Goal: Obtain resource: Obtain resource

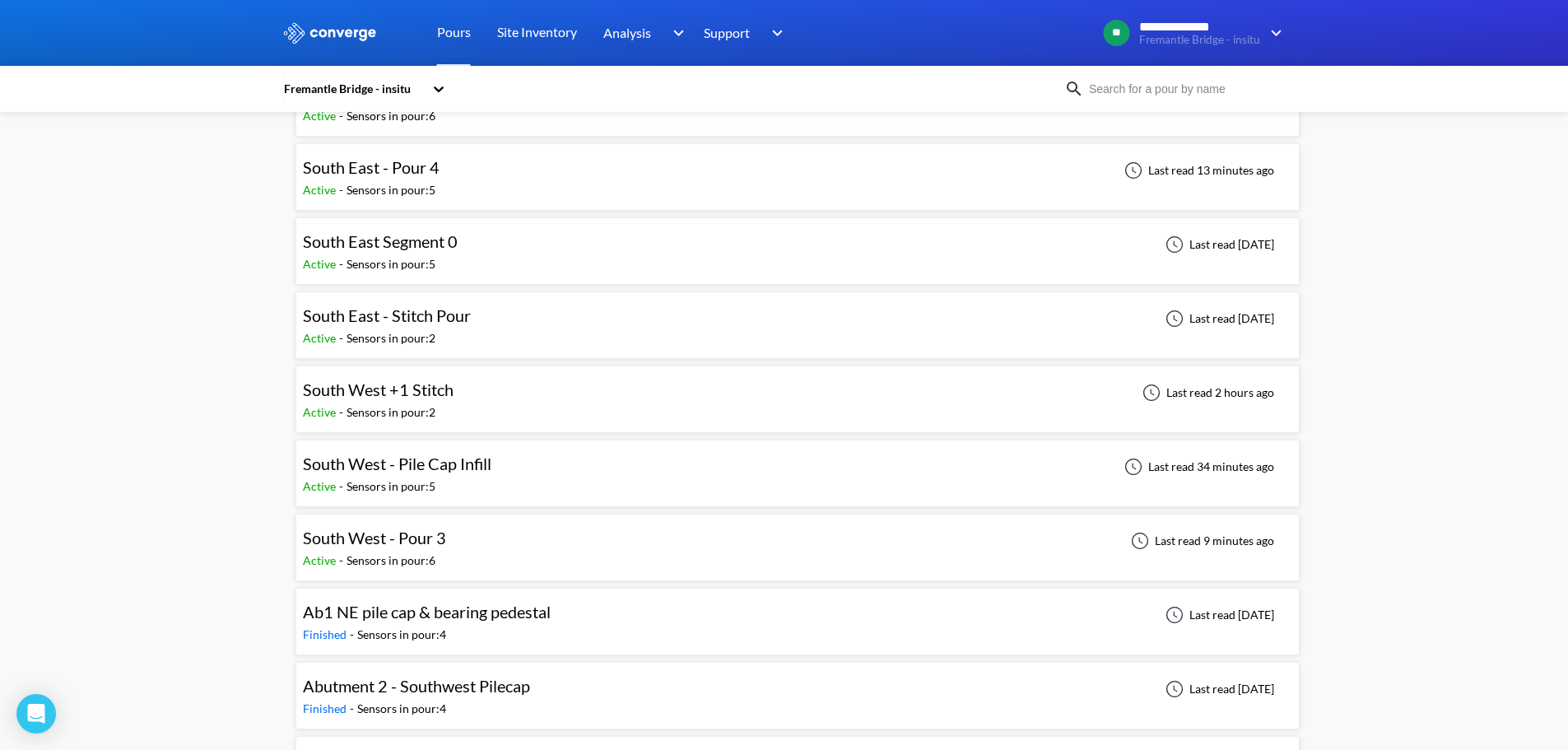
scroll to position [906, 0]
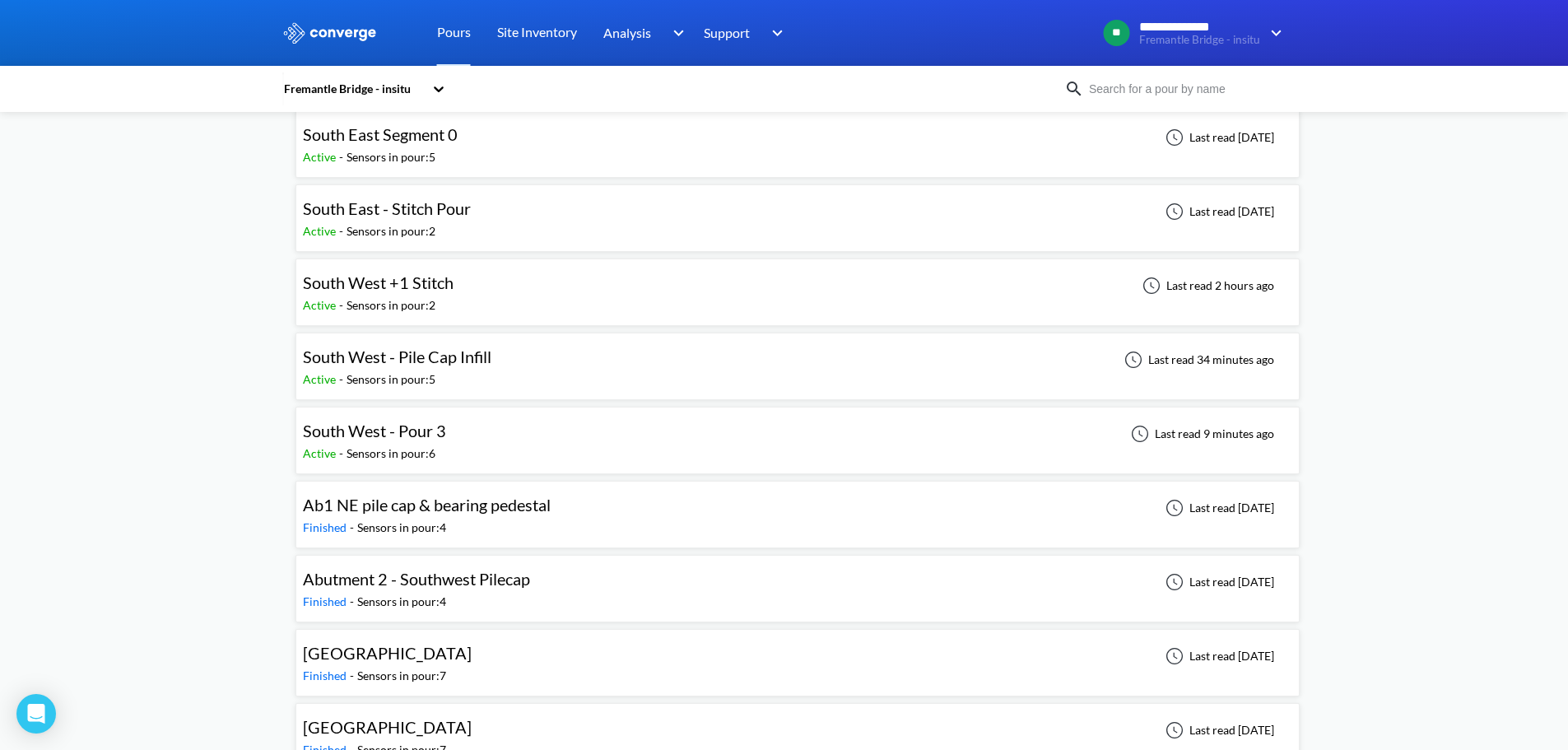
click at [479, 427] on div "South West - Pour 3 Active - Sensors in pour: 6 Last read 9 minutes ago" at bounding box center [797, 441] width 989 height 53
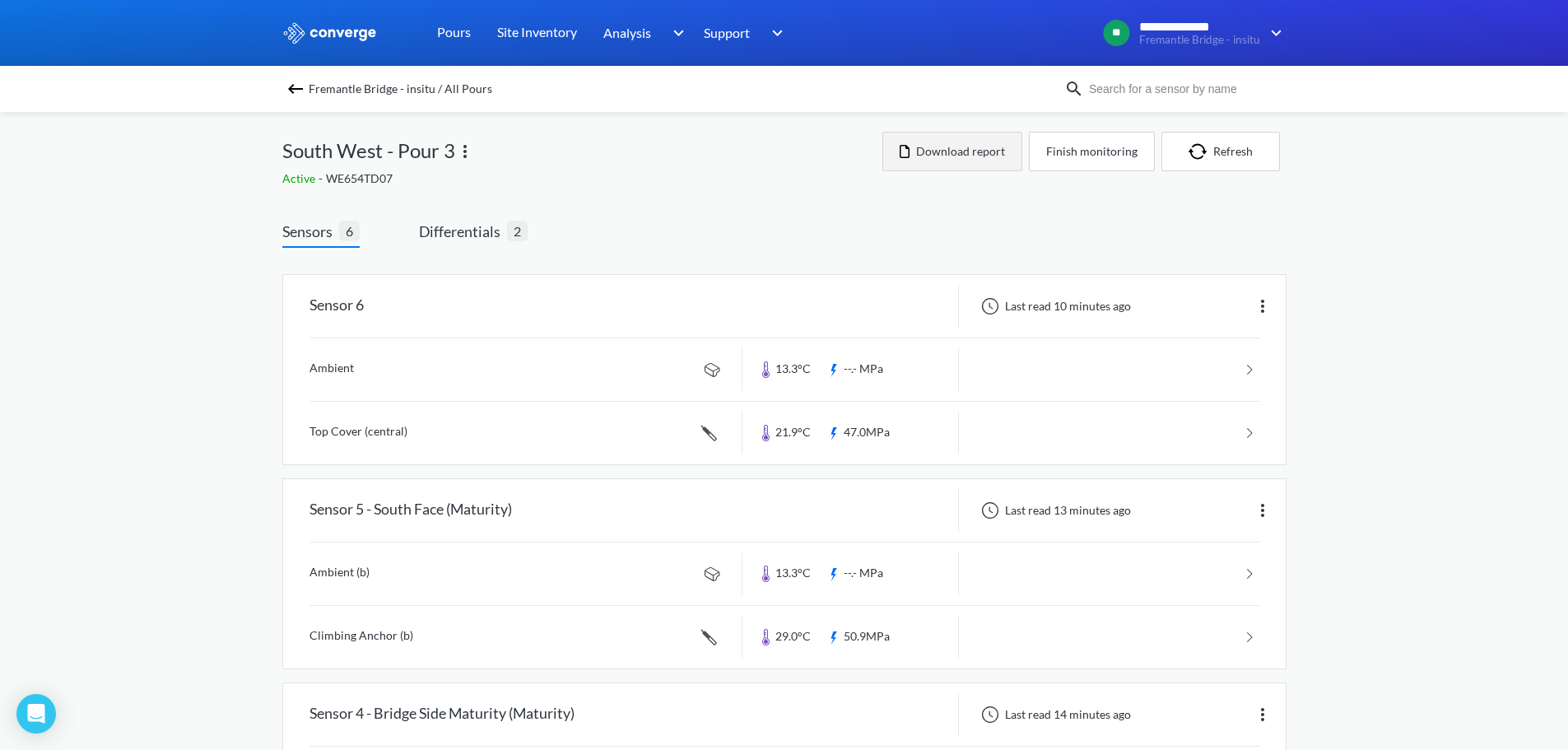
click at [982, 155] on button "Download report" at bounding box center [952, 152] width 140 height 40
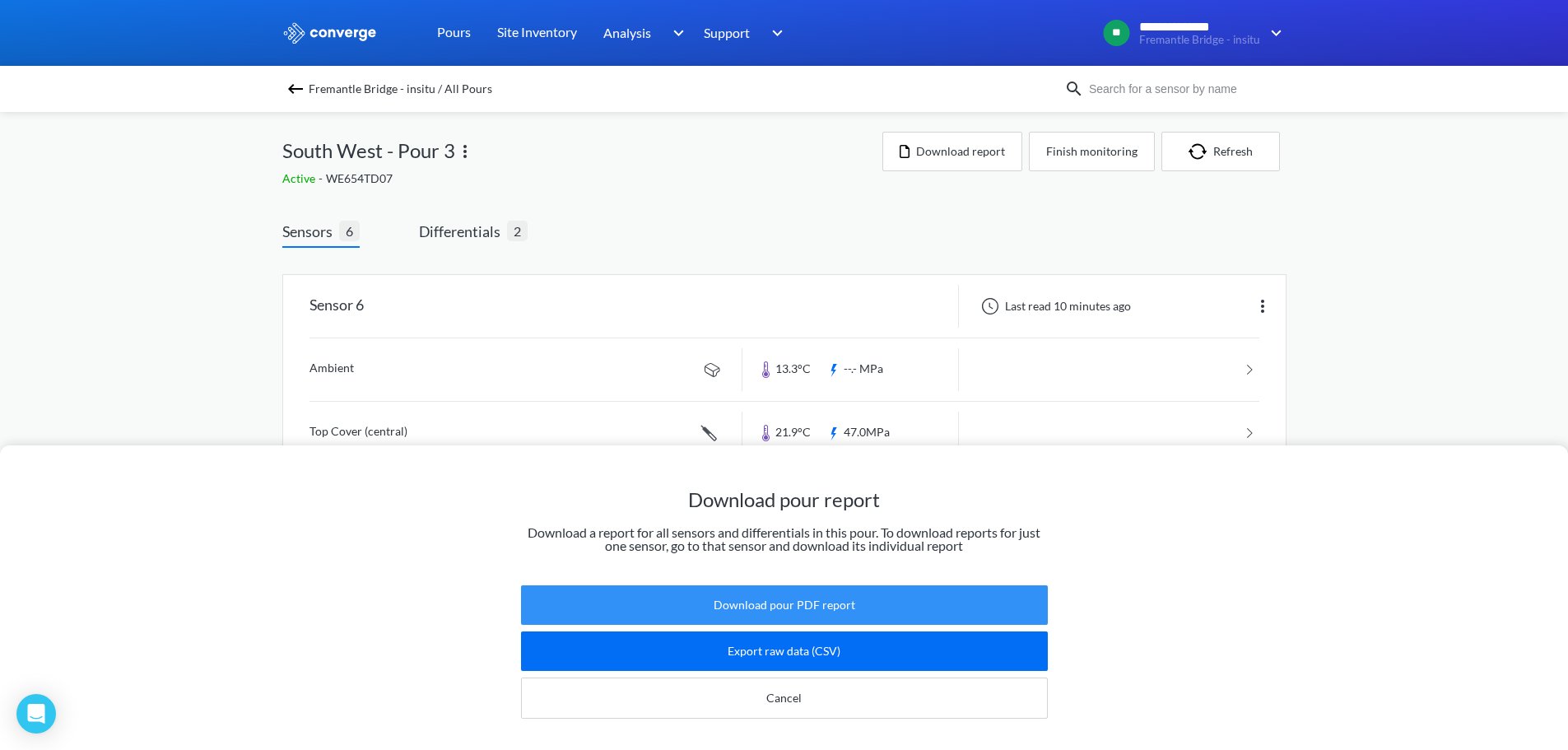
click at [764, 586] on button "Download pour PDF report" at bounding box center [784, 606] width 527 height 40
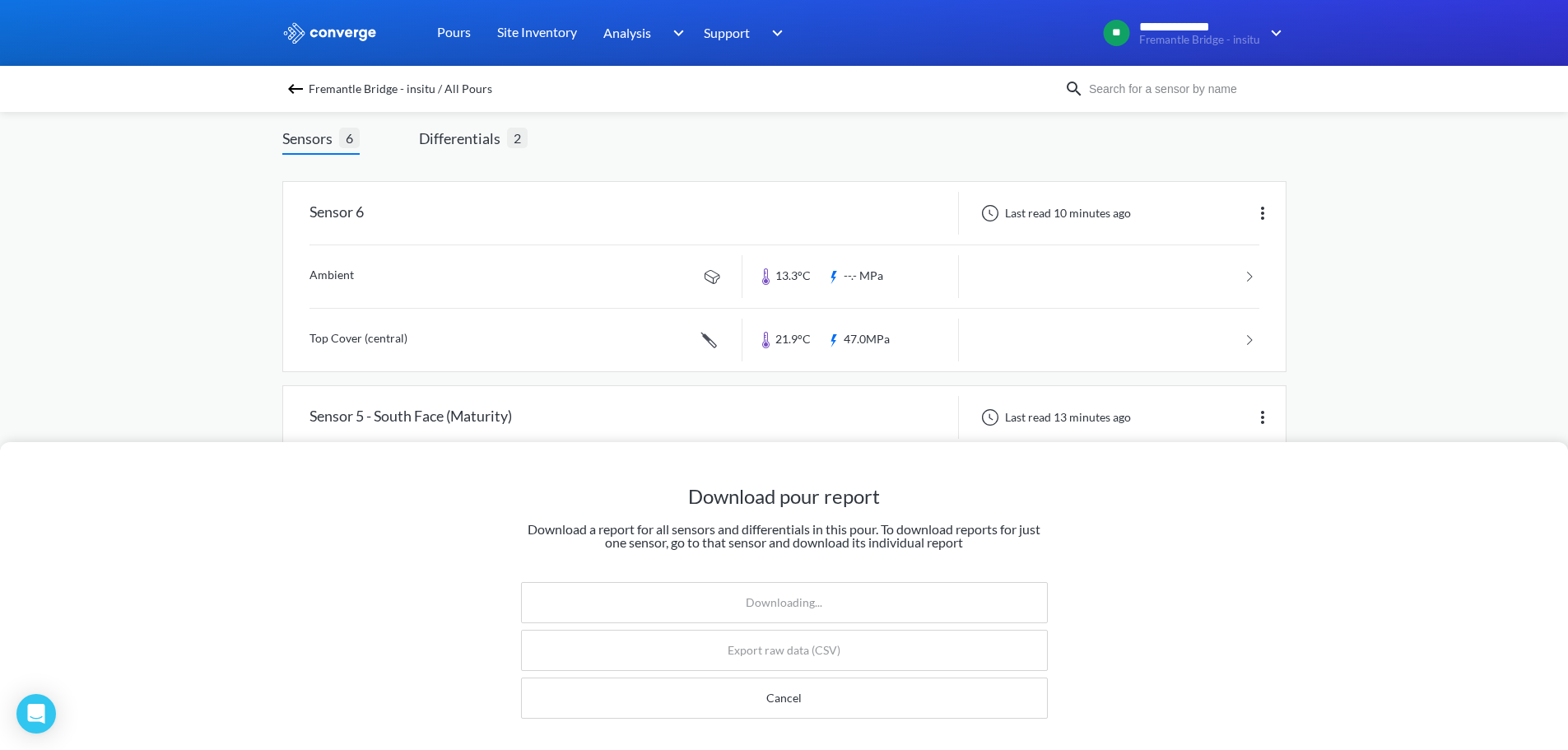
scroll to position [82, 0]
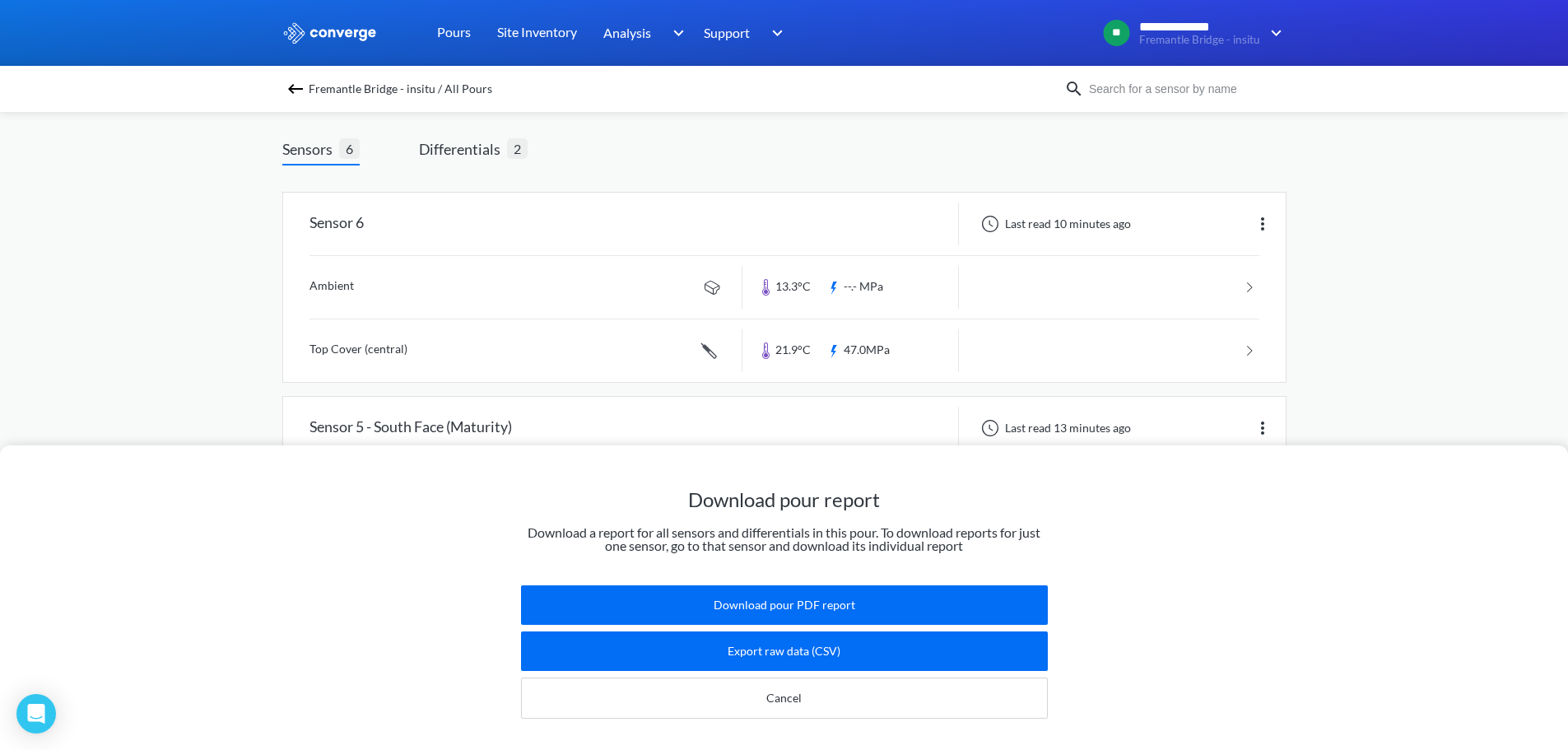
click at [1419, 366] on div "Download pour report Download a report for all sensors and differentials in thi…" at bounding box center [784, 375] width 1568 height 750
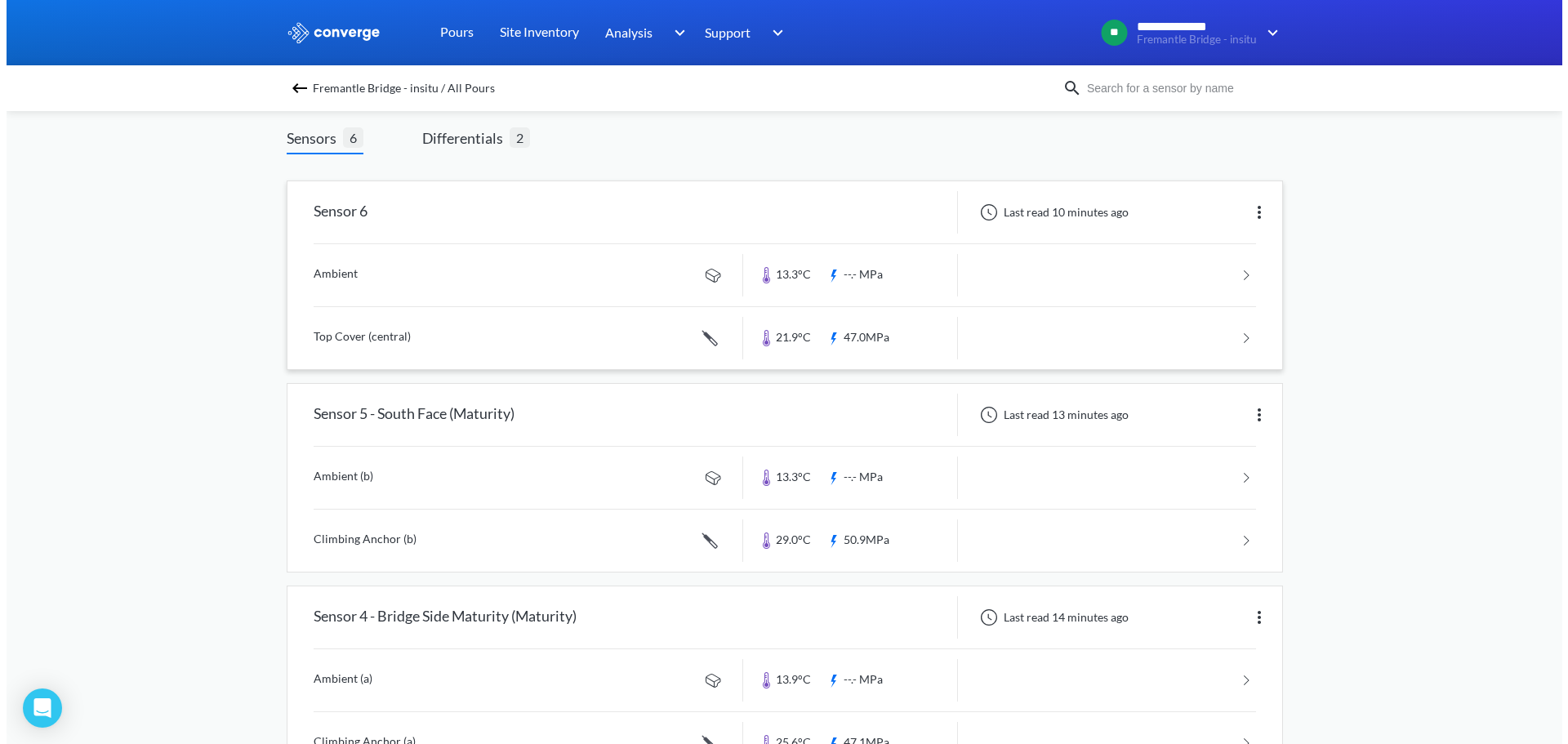
scroll to position [0, 0]
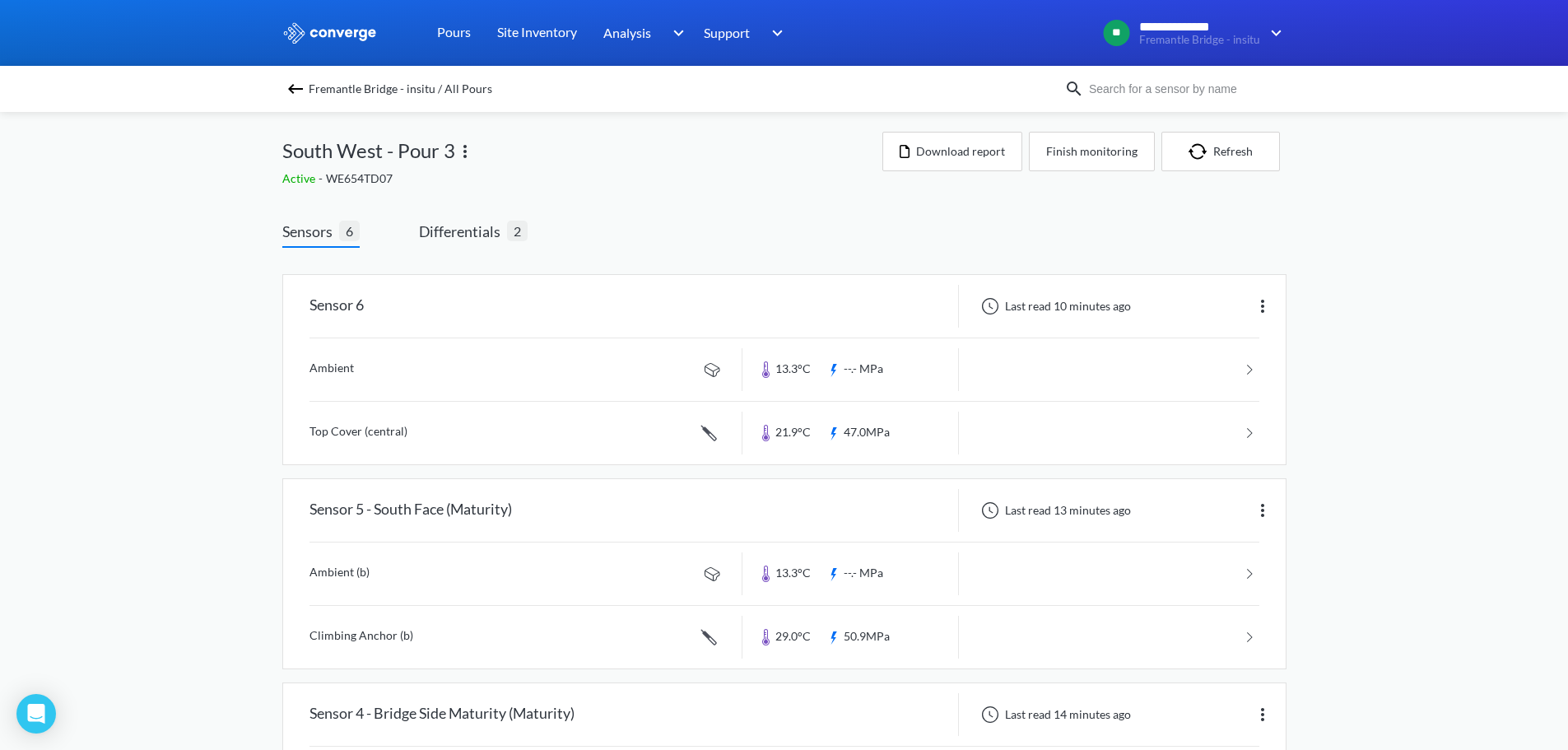
click at [310, 236] on span "Sensors" at bounding box center [310, 231] width 57 height 23
click at [445, 225] on span "Differentials" at bounding box center [462, 231] width 88 height 23
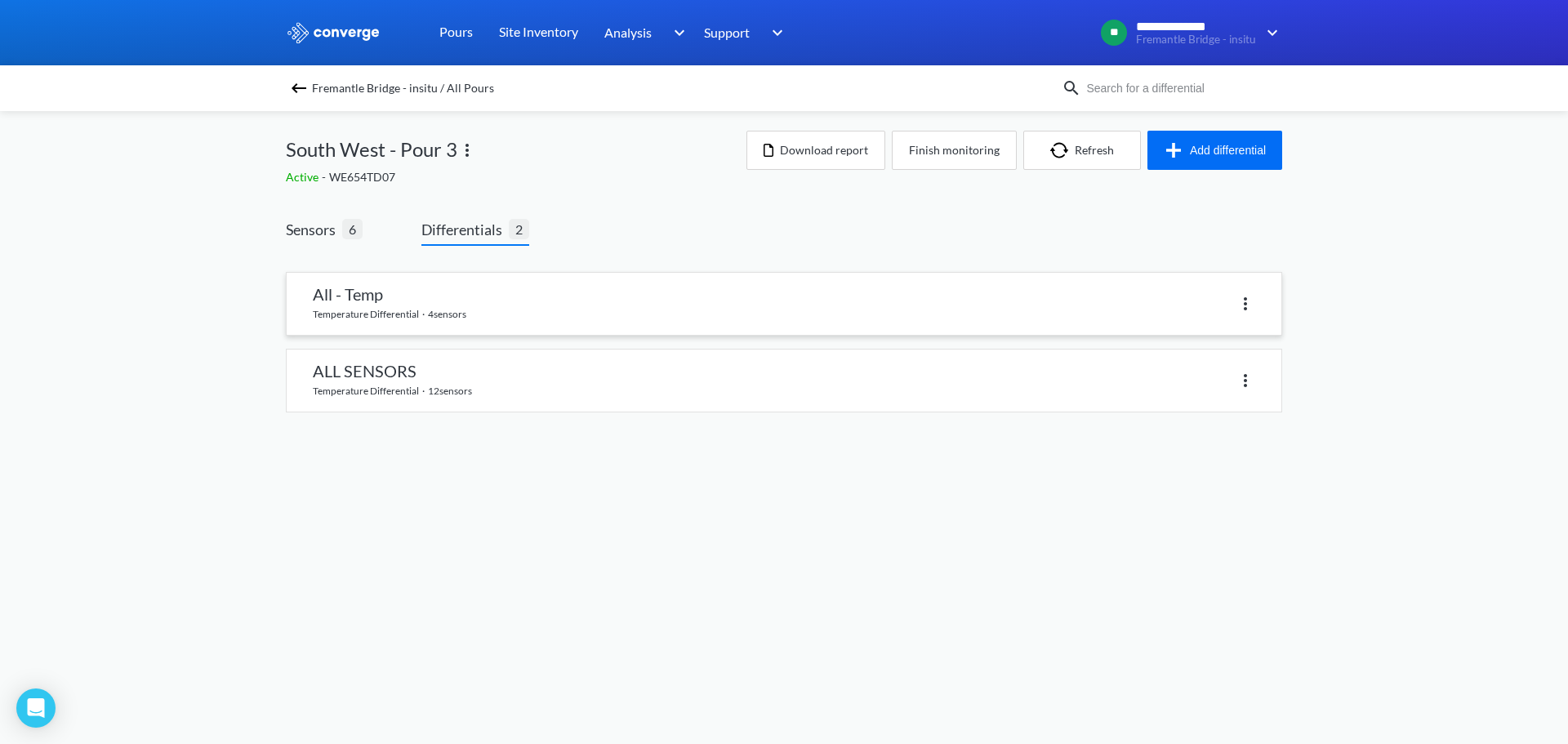
click at [483, 315] on link at bounding box center [783, 304] width 995 height 62
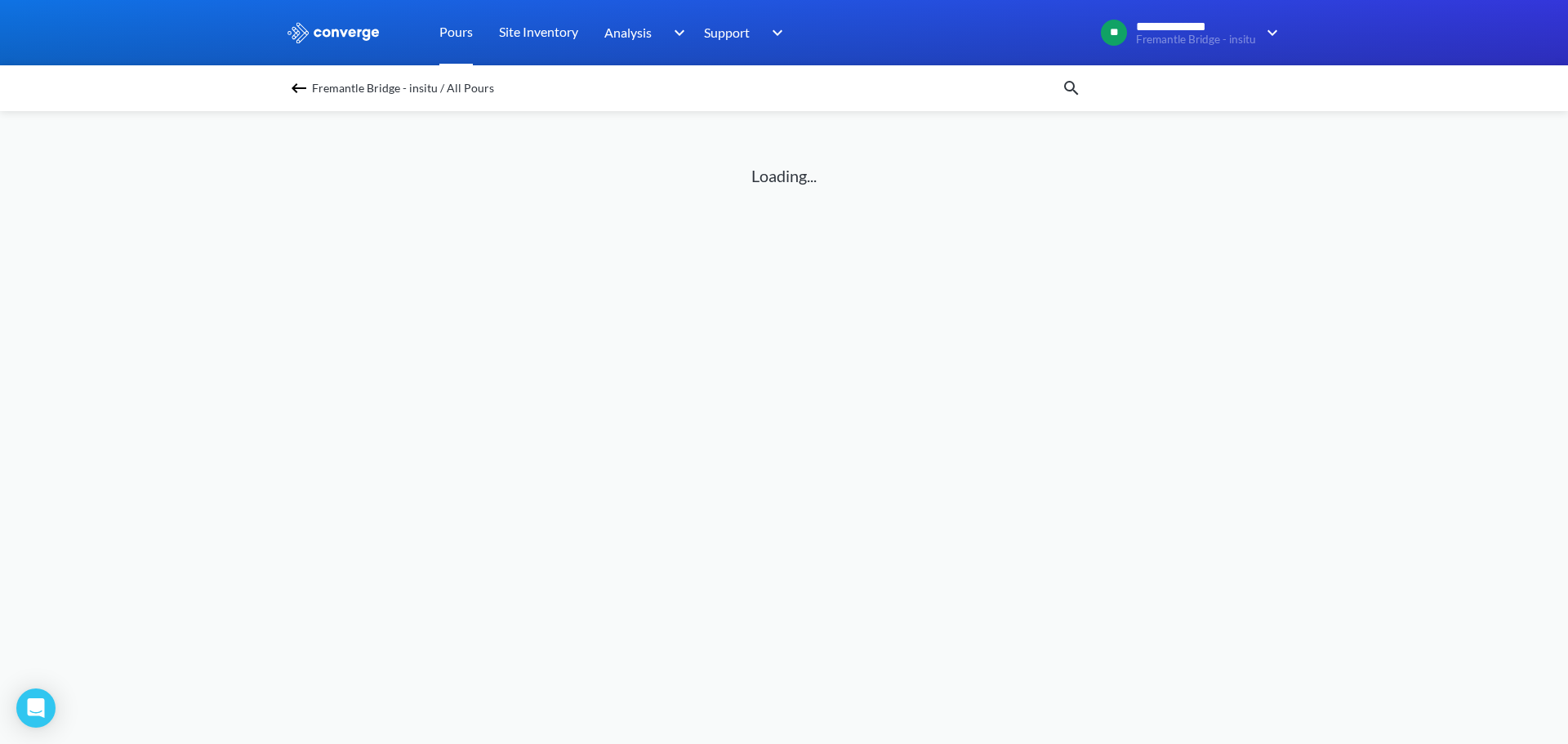
click at [463, 27] on link "Pours" at bounding box center [457, 33] width 34 height 66
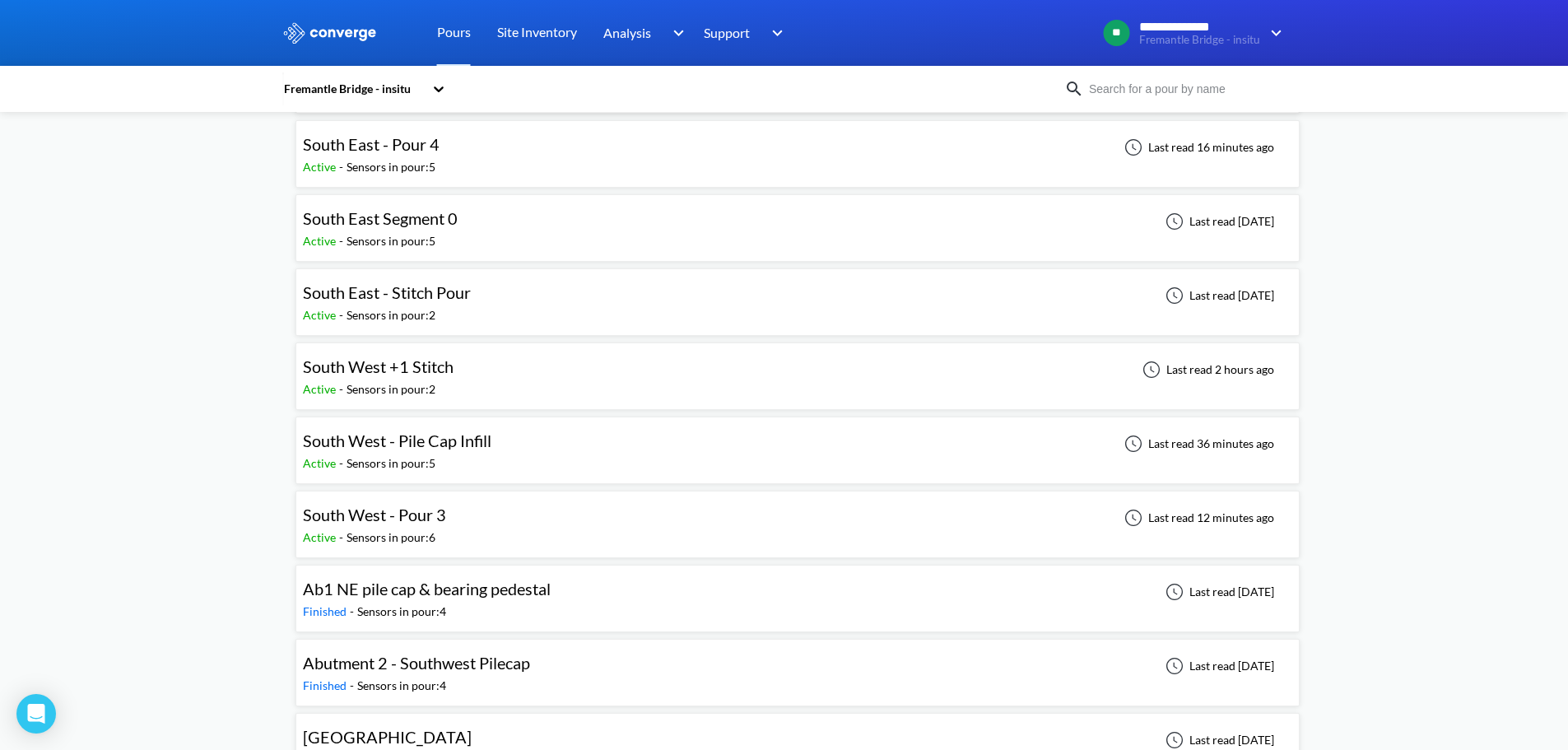
scroll to position [824, 0]
click at [462, 504] on div "South West - Pour 3 Active - Sensors in pour: 6 Last read 12 minutes ago" at bounding box center [797, 523] width 989 height 53
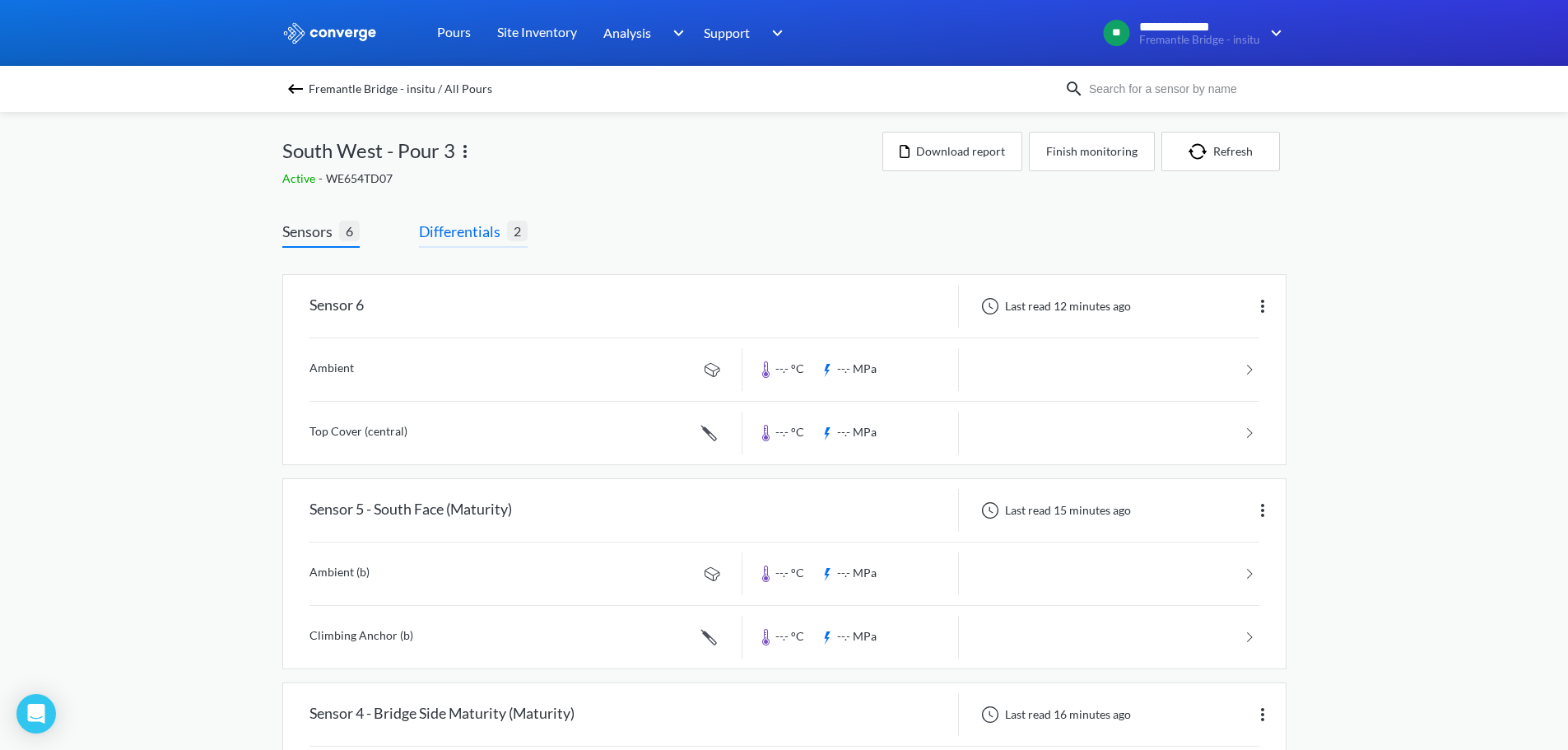
click at [464, 232] on span "Differentials" at bounding box center [462, 231] width 88 height 23
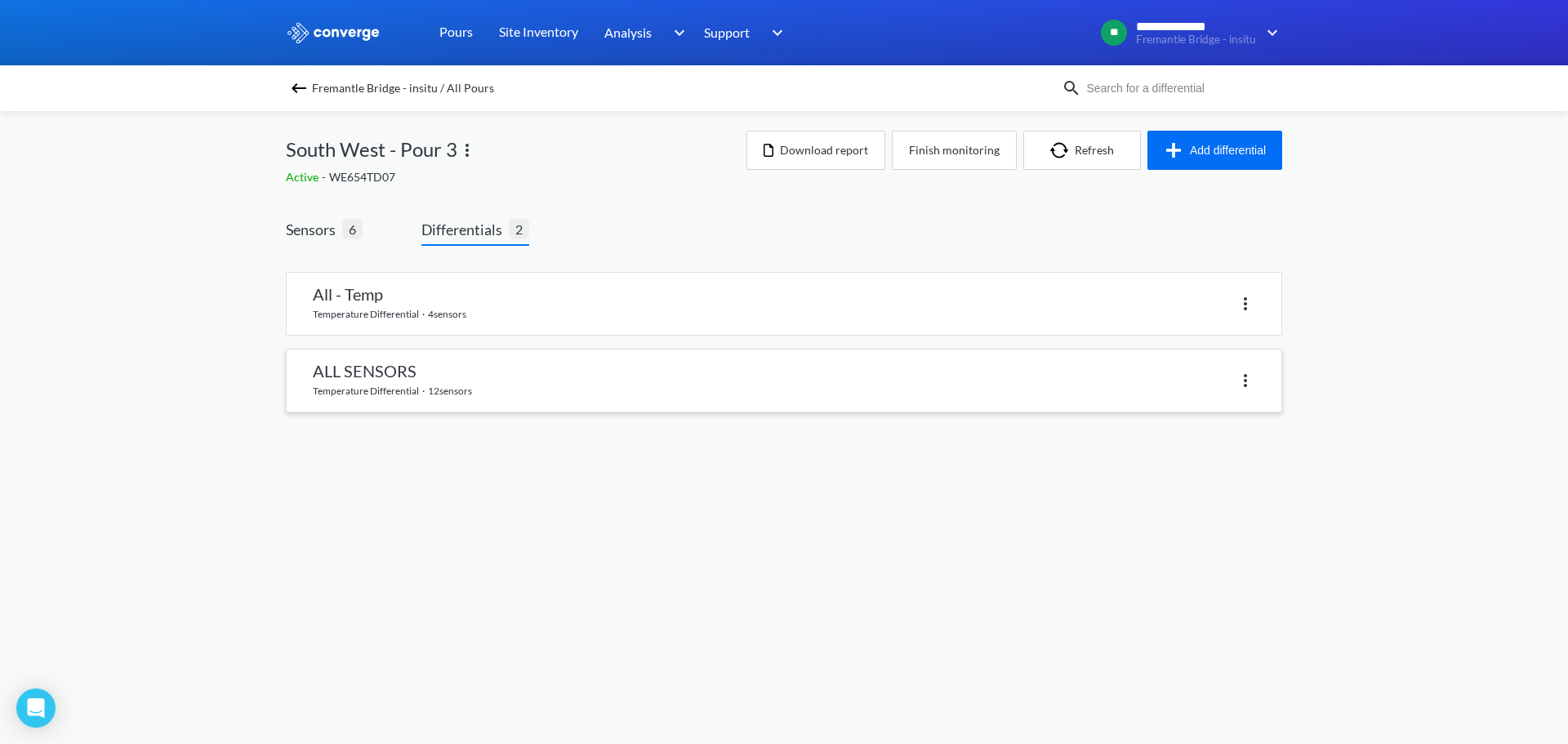
click at [697, 389] on link at bounding box center [783, 381] width 995 height 62
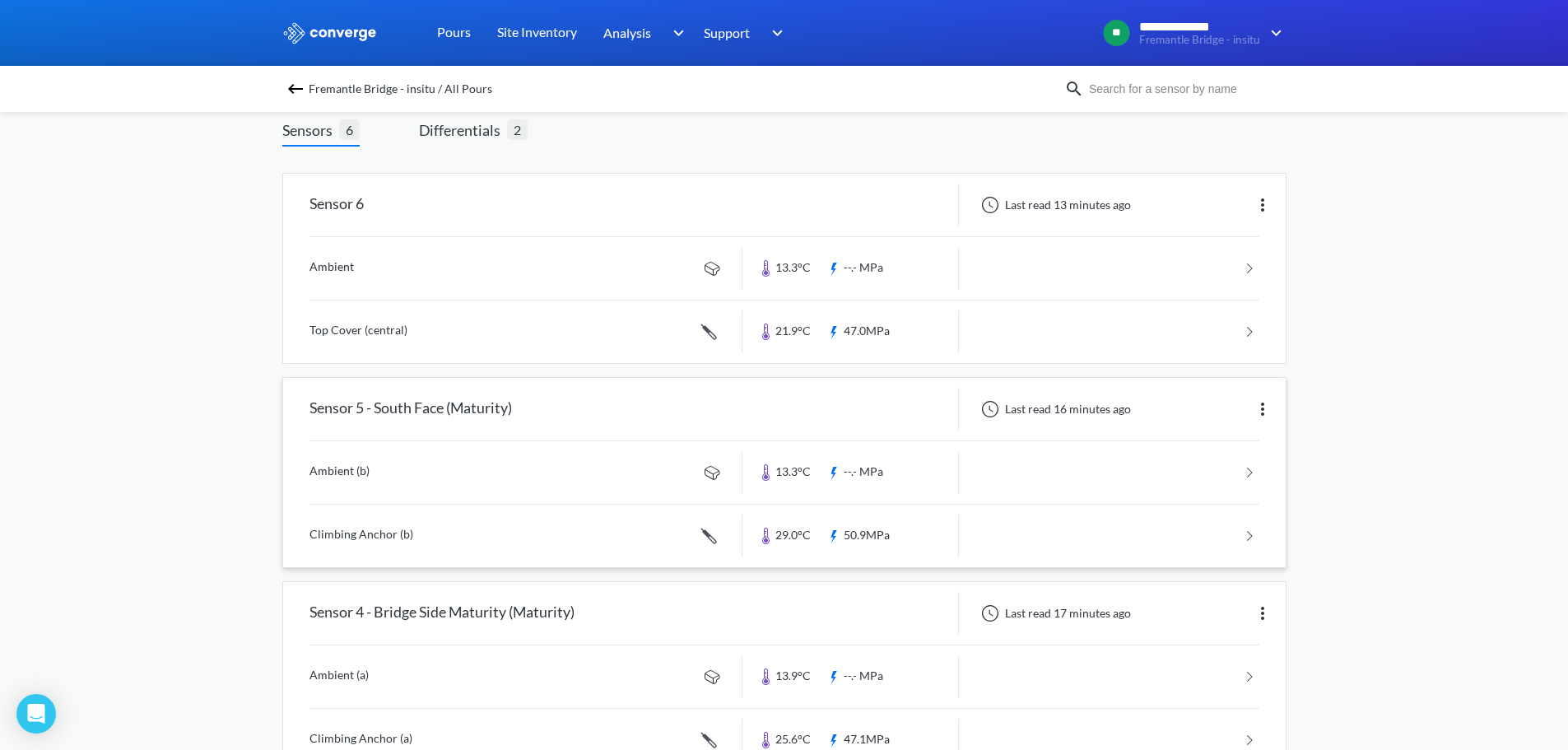
scroll to position [82, 0]
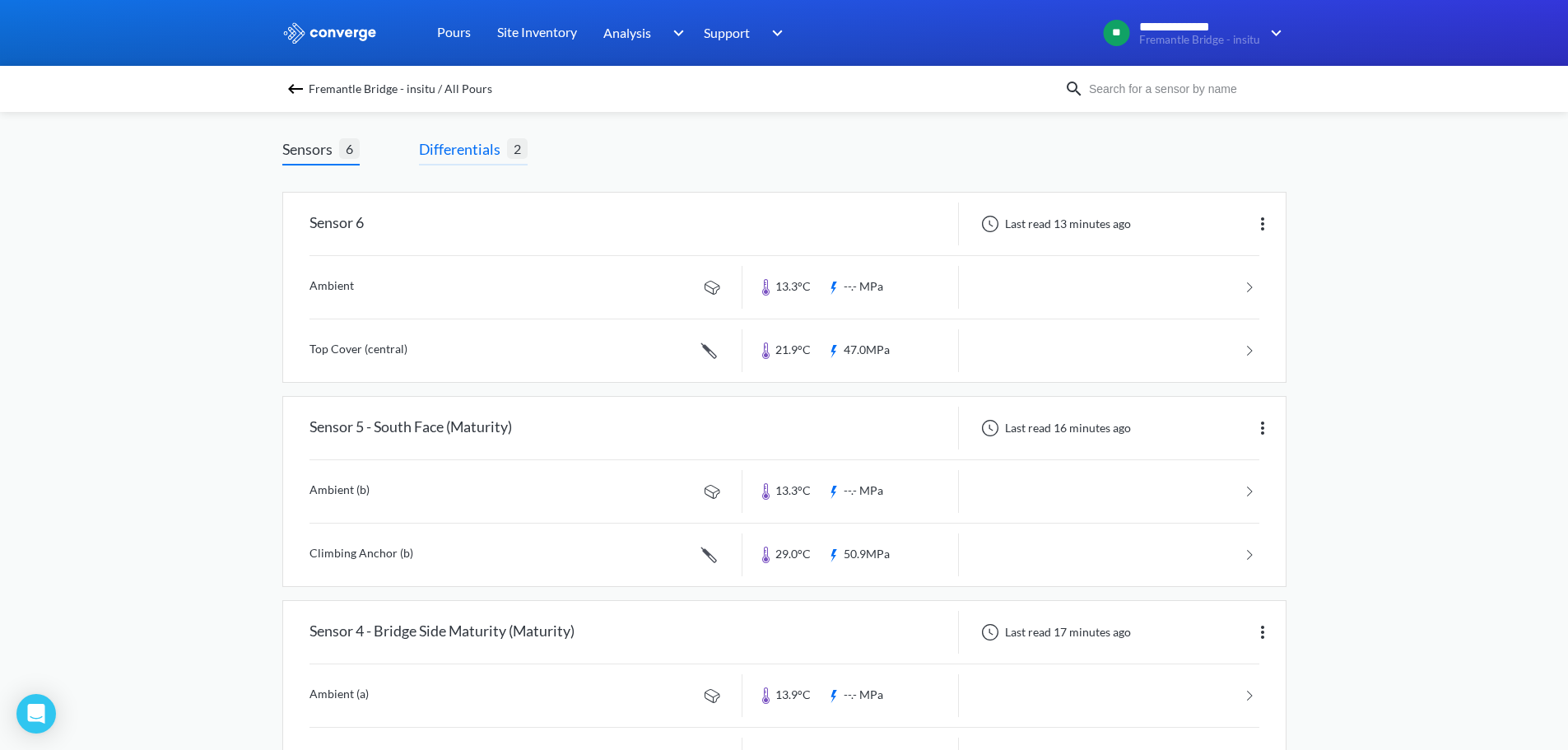
click at [483, 140] on span "Differentials" at bounding box center [462, 149] width 88 height 23
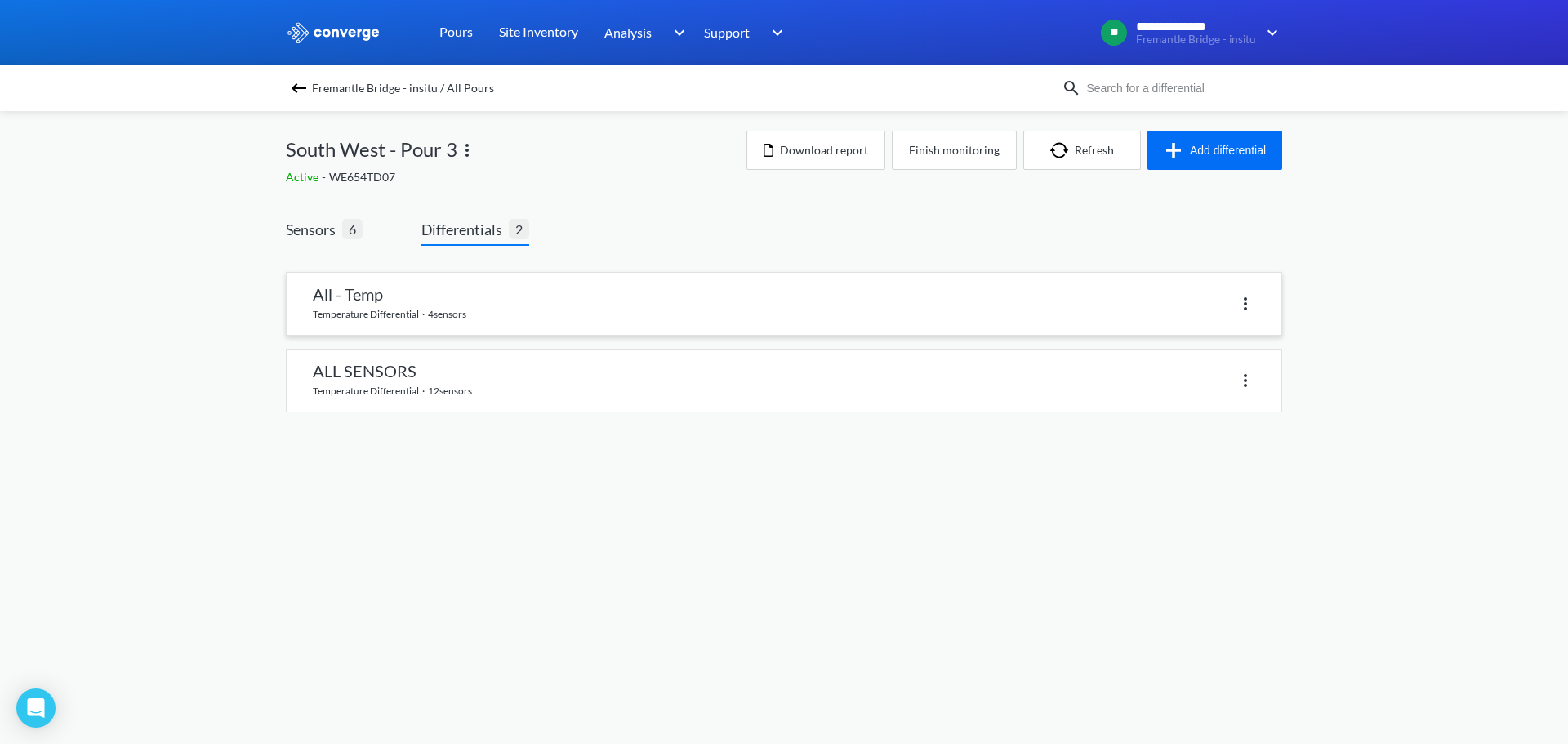
click at [1259, 302] on link at bounding box center [783, 304] width 995 height 62
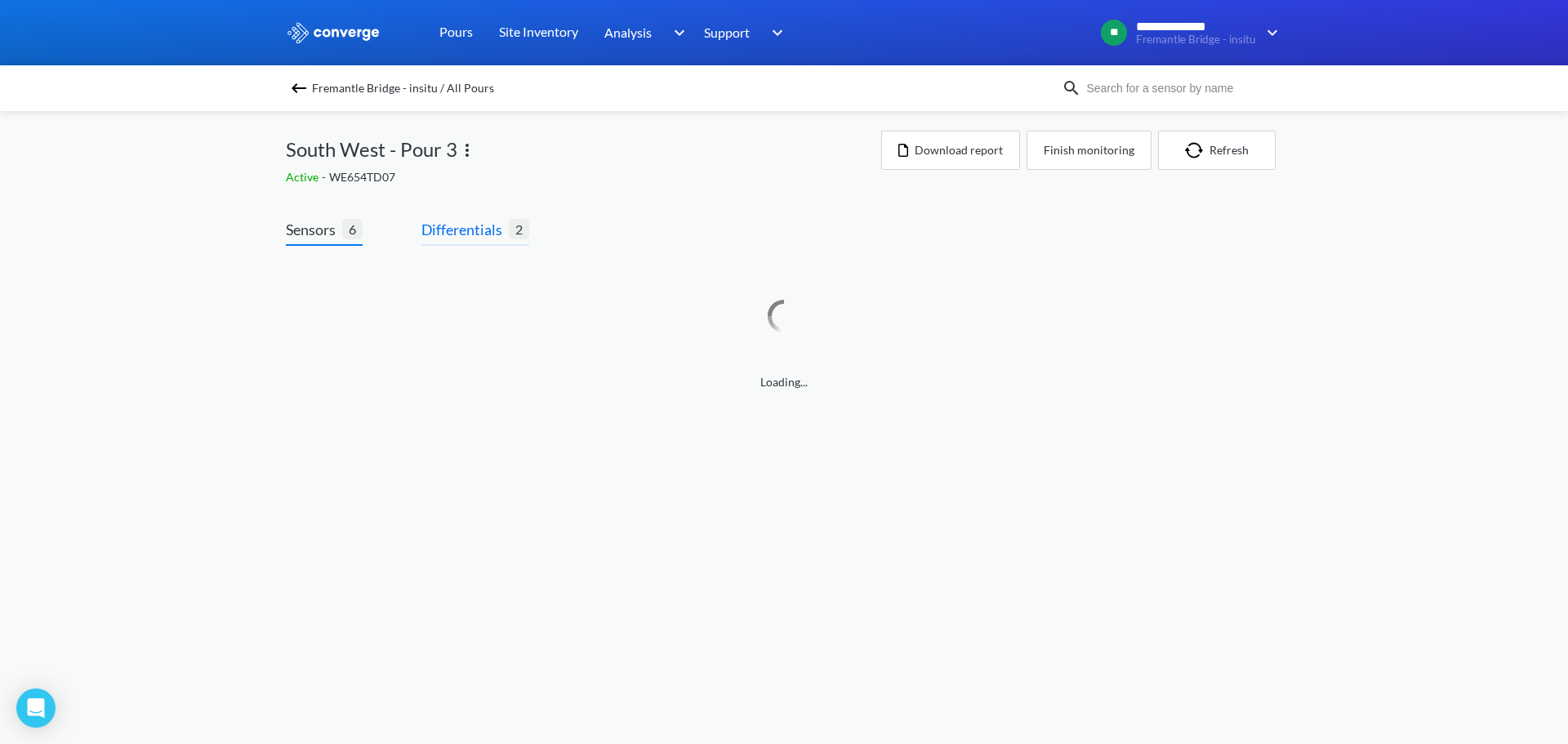
click at [498, 226] on span "Differentials" at bounding box center [464, 229] width 87 height 22
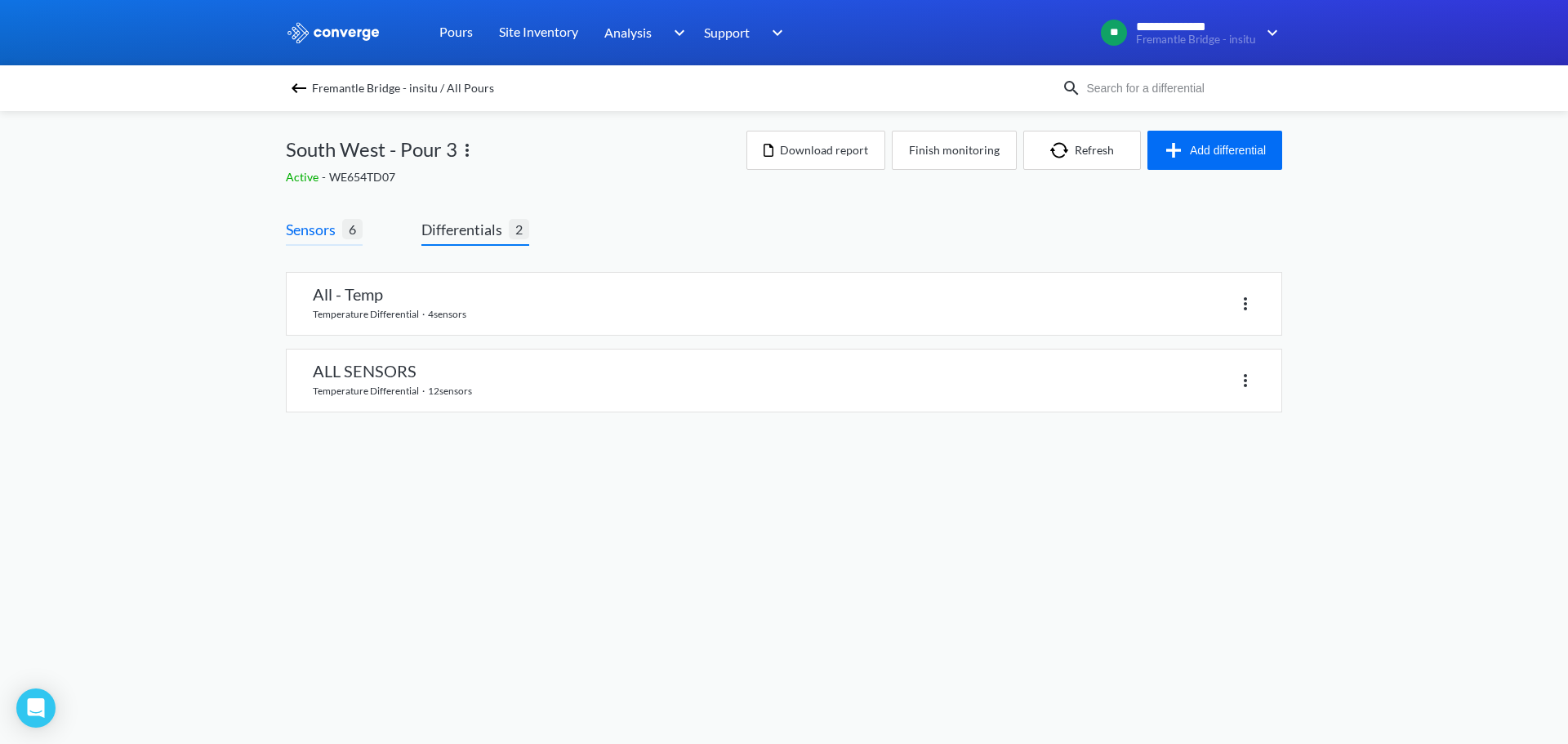
click at [312, 233] on span "Sensors" at bounding box center [314, 229] width 56 height 22
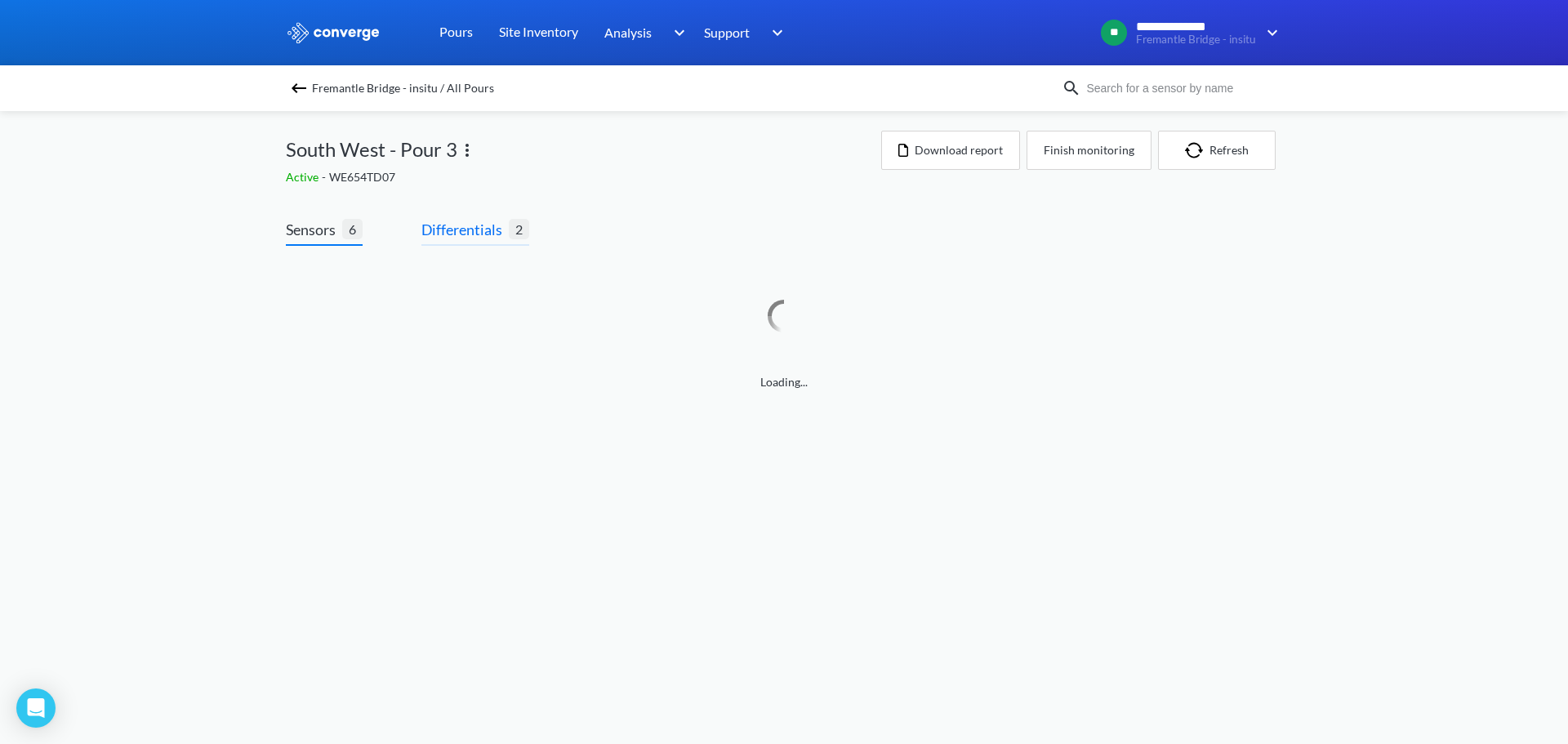
click at [473, 228] on span "Differentials" at bounding box center [464, 229] width 87 height 22
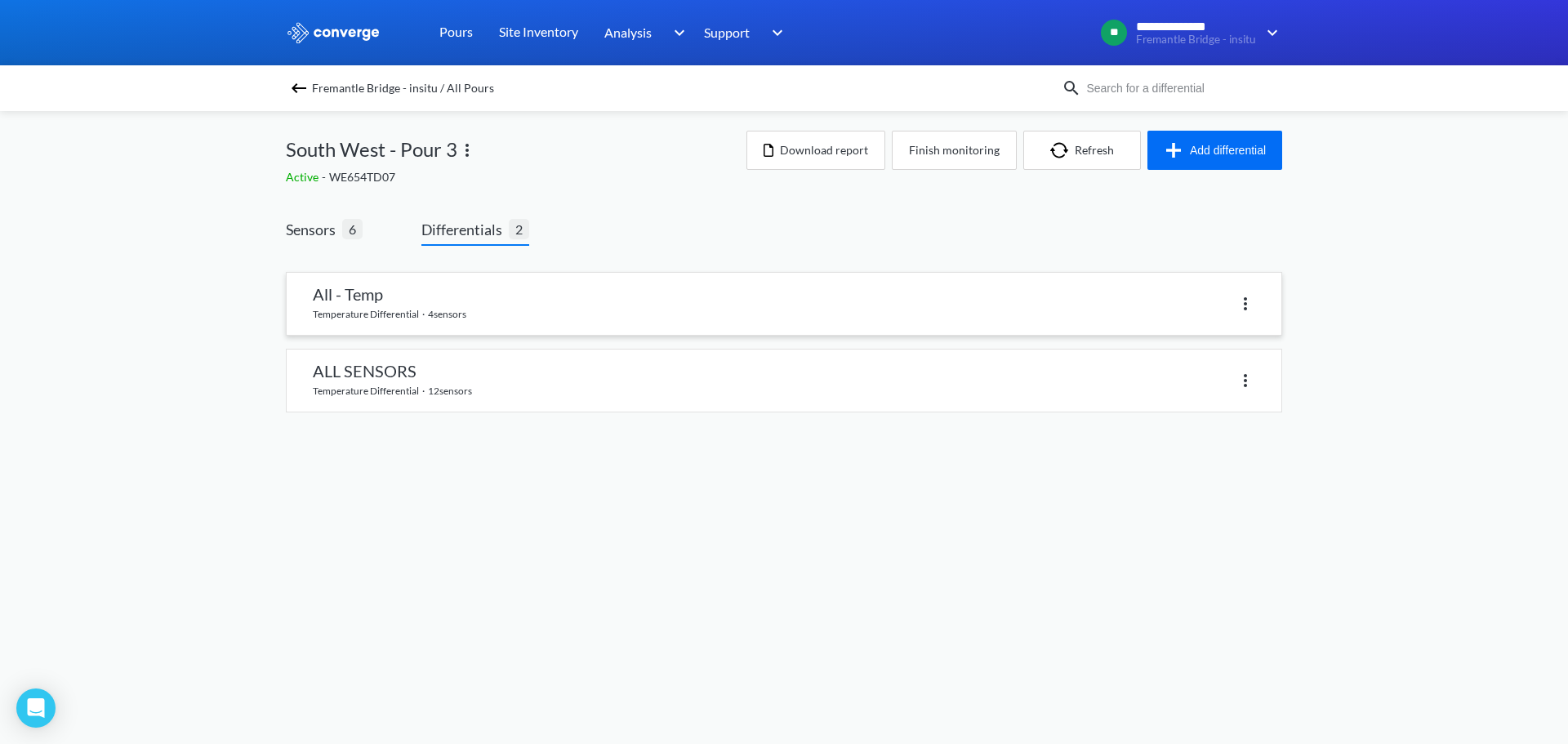
click at [1242, 309] on img at bounding box center [1245, 303] width 20 height 20
click at [1392, 353] on div "**********" at bounding box center [784, 223] width 1568 height 445
click at [344, 233] on span "6" at bounding box center [353, 229] width 21 height 21
click at [320, 238] on span "Sensors" at bounding box center [314, 229] width 56 height 22
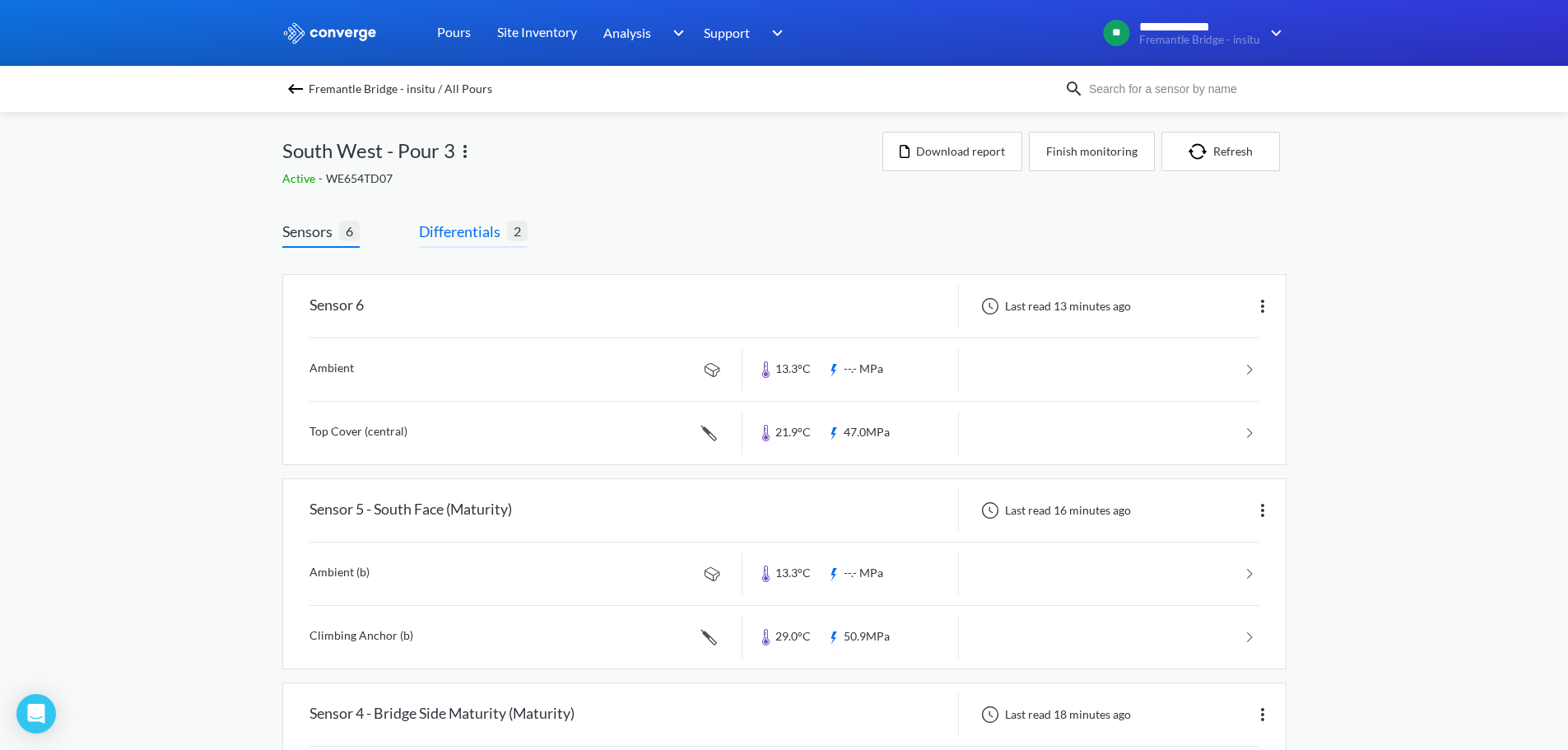
click at [487, 239] on span "Differentials" at bounding box center [462, 231] width 88 height 23
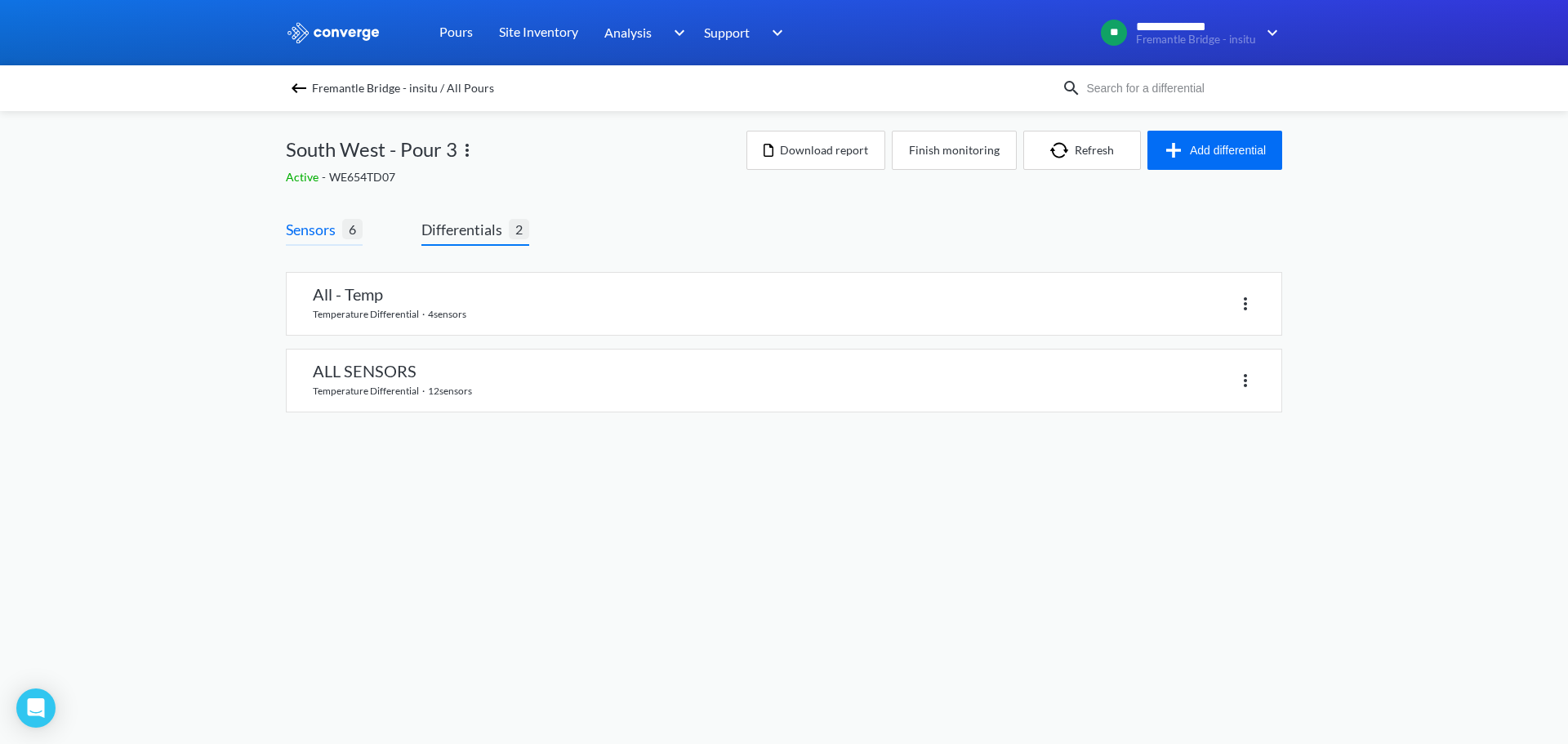
click at [318, 228] on span "Sensors" at bounding box center [314, 229] width 56 height 22
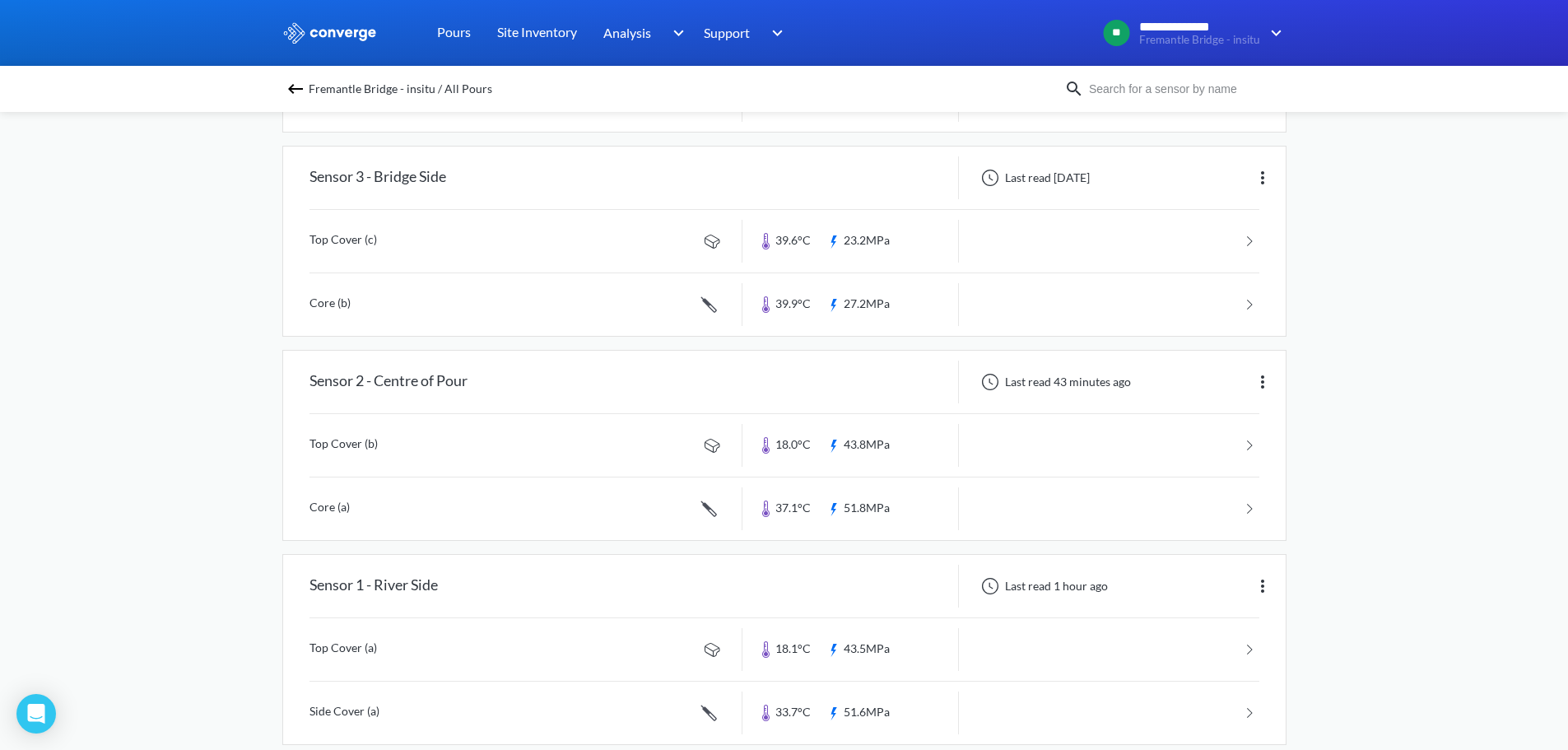
scroll to position [769, 0]
